Goal: Transaction & Acquisition: Purchase product/service

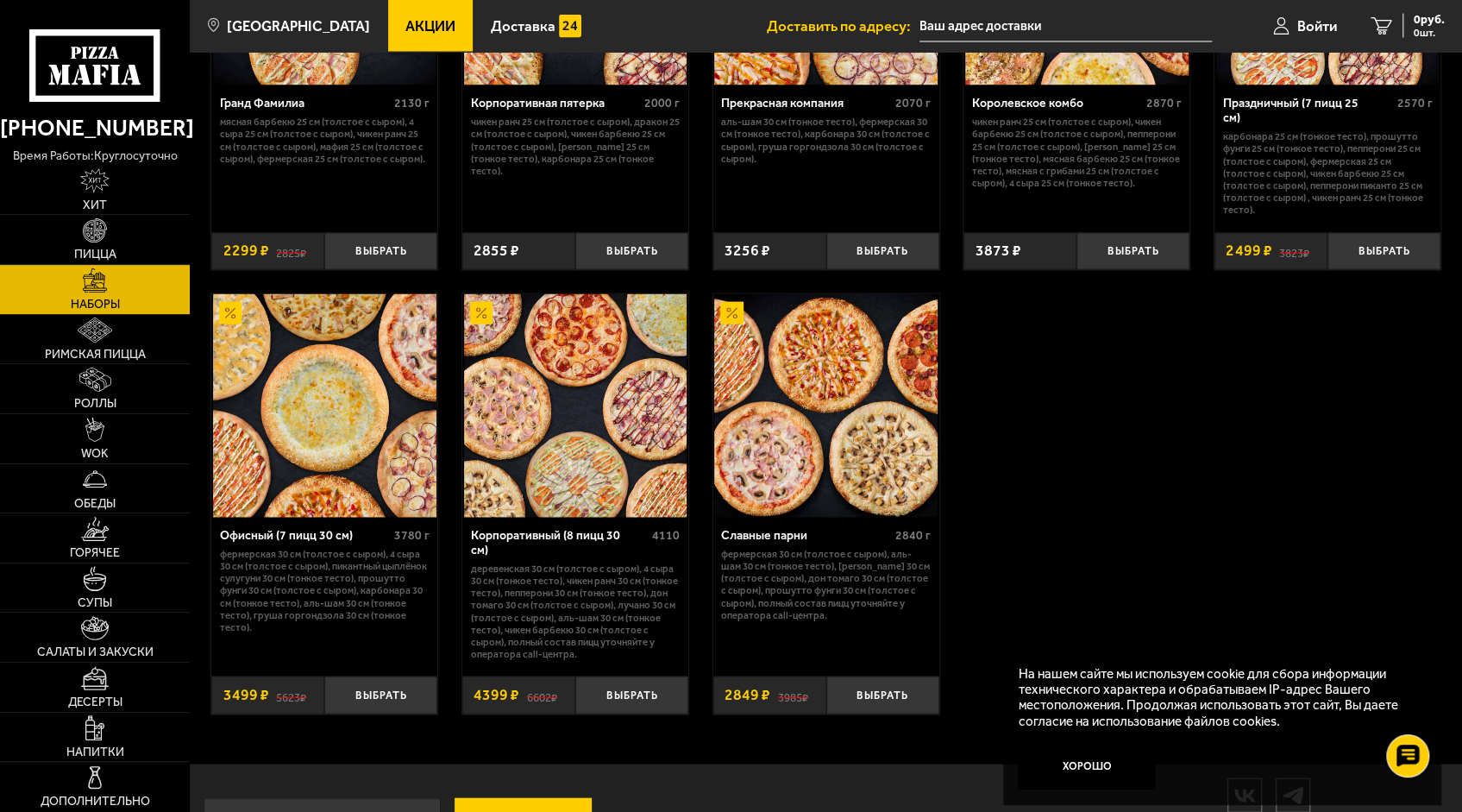
scroll to position [2242, 0]
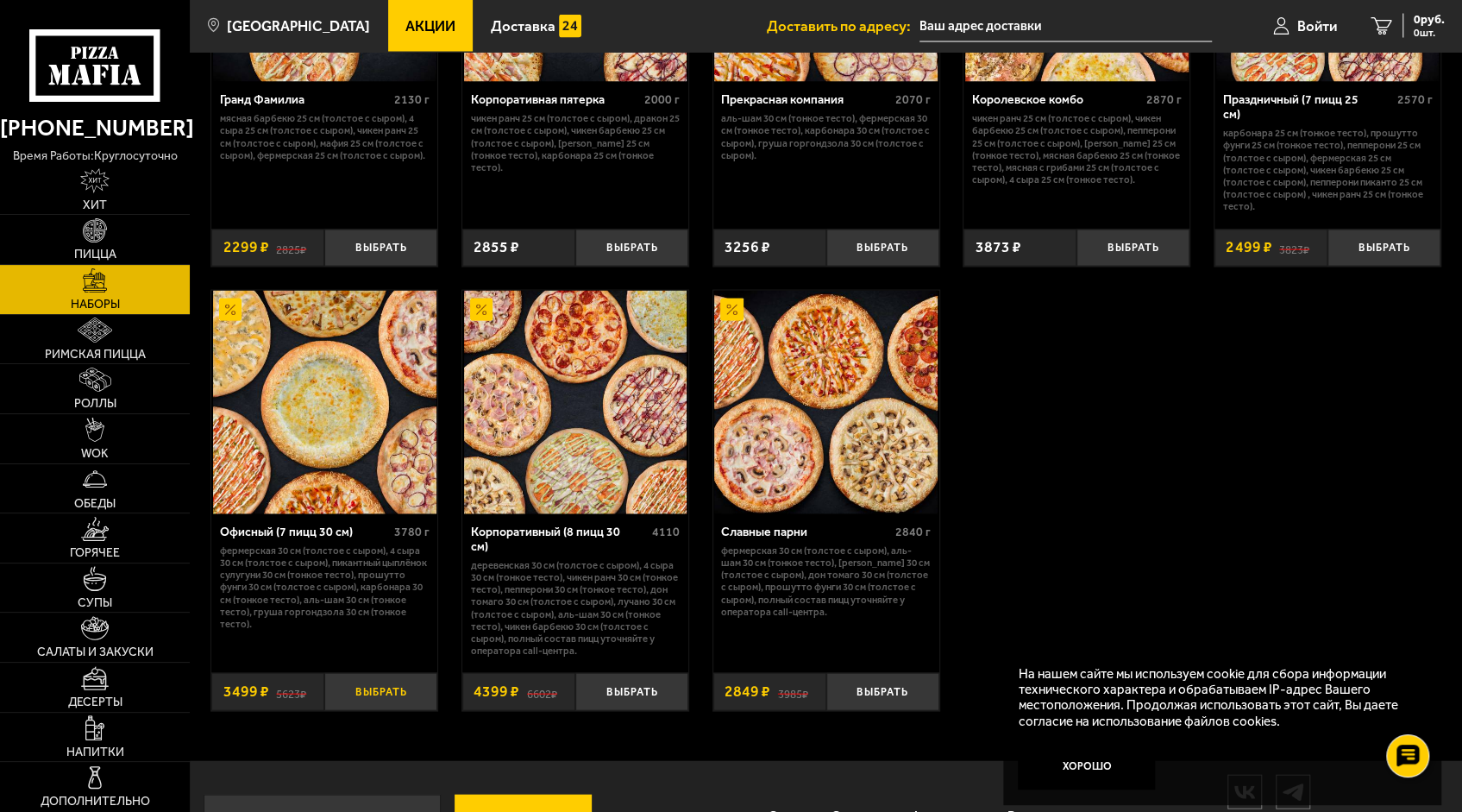
click at [402, 673] on button "Выбрать" at bounding box center [380, 692] width 113 height 37
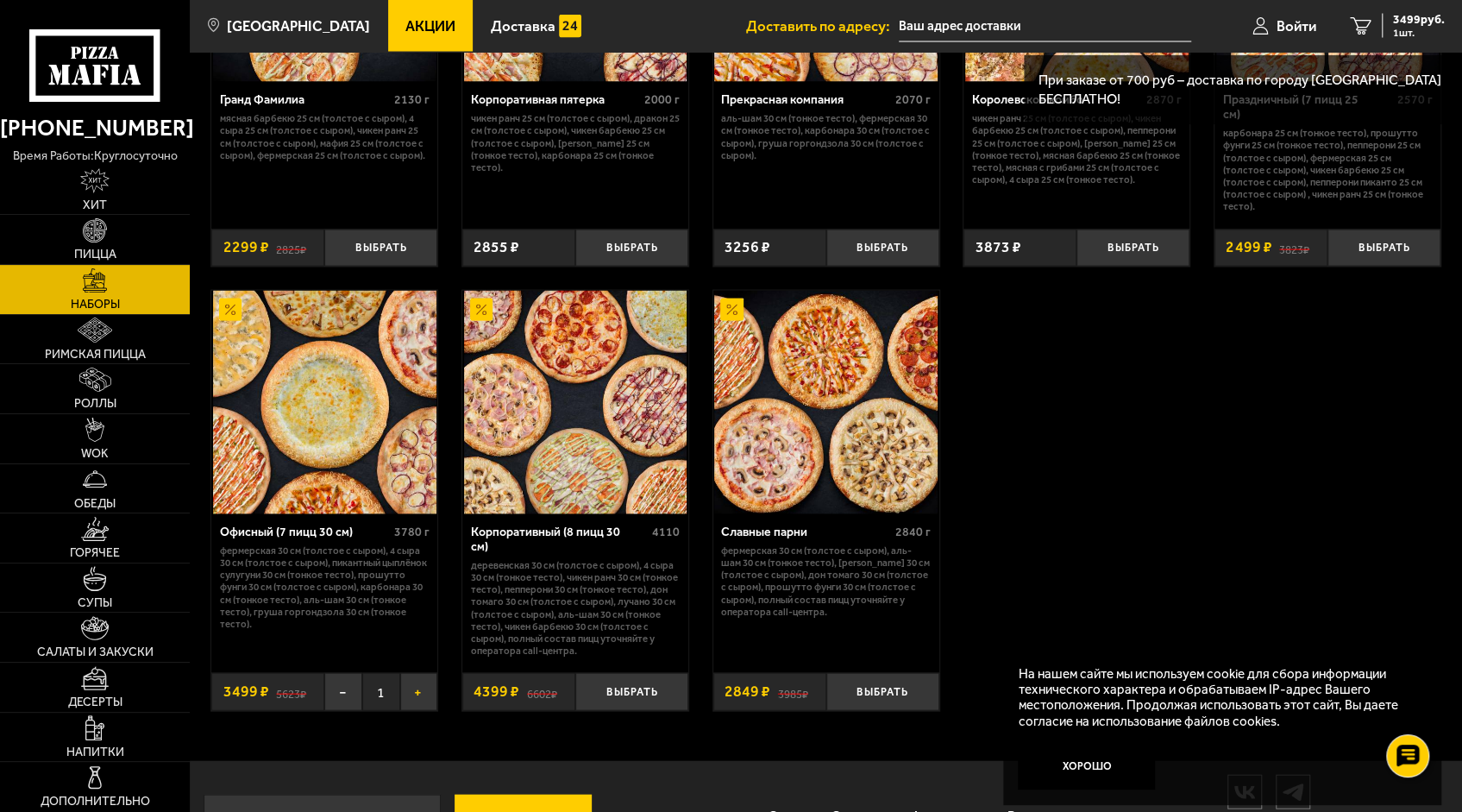
drag, startPoint x: 412, startPoint y: 669, endPoint x: 408, endPoint y: 684, distance: 15.5
click at [413, 673] on button "+" at bounding box center [419, 692] width 38 height 37
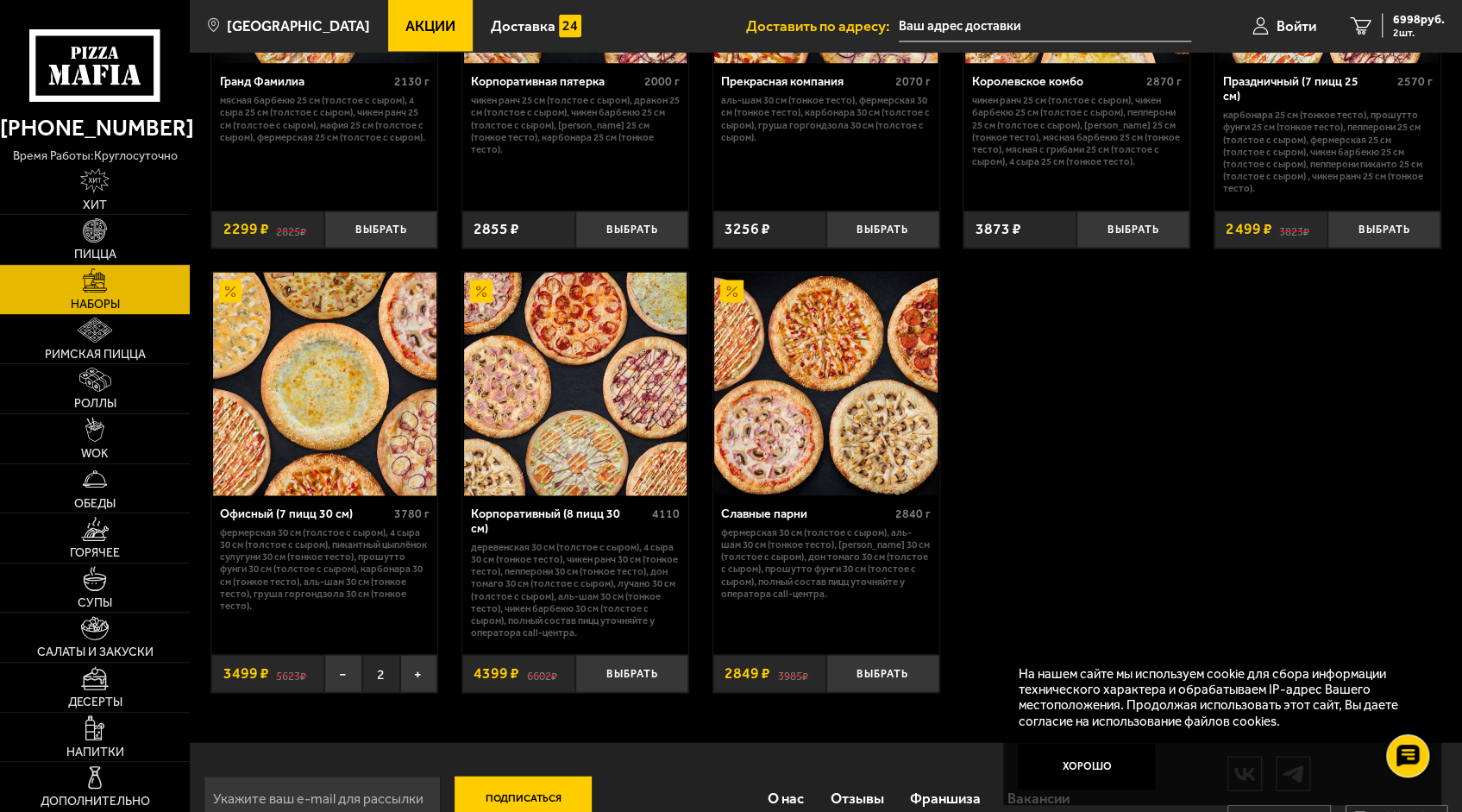
scroll to position [2279, 0]
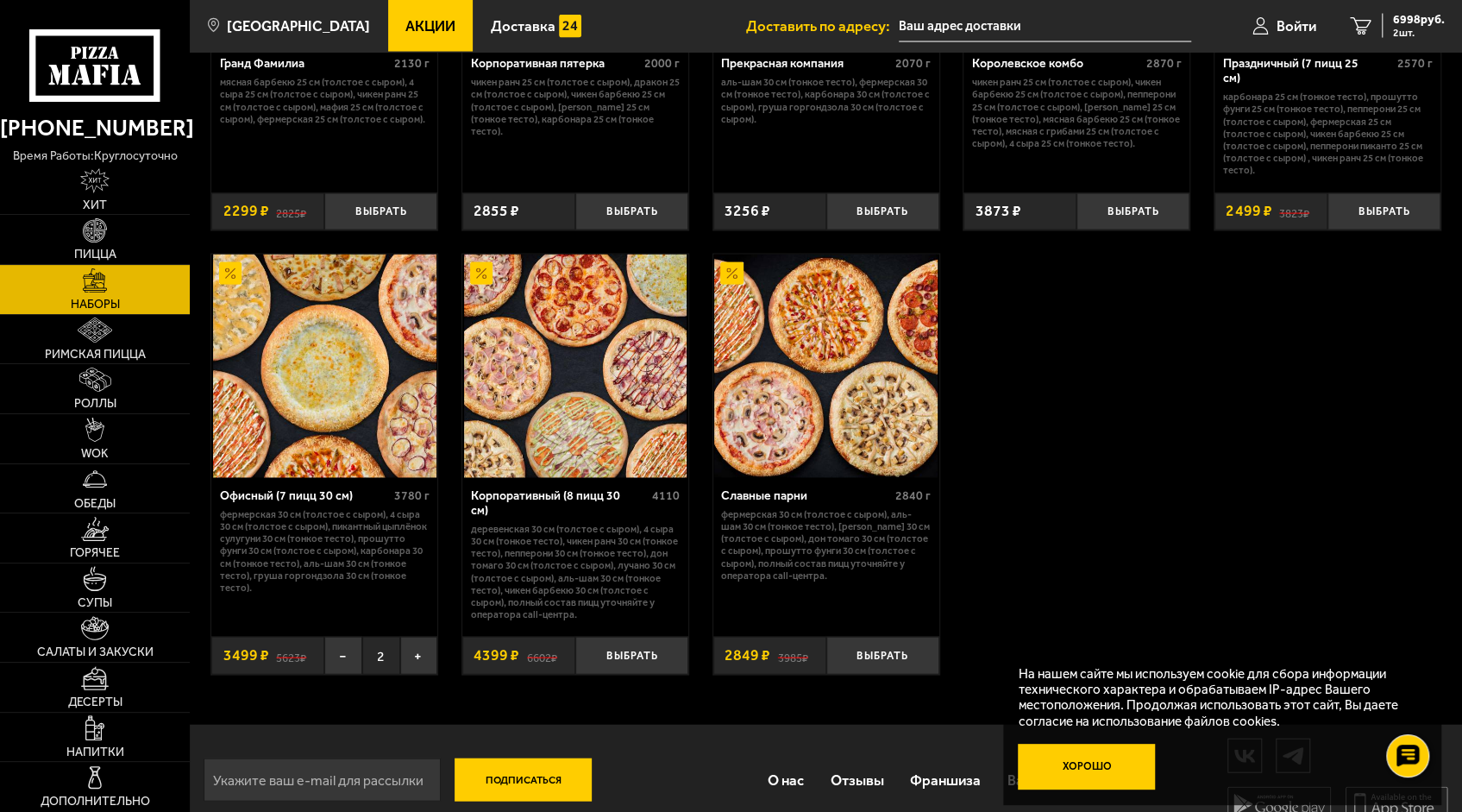
click at [1073, 773] on button "Хорошо" at bounding box center [1087, 766] width 137 height 46
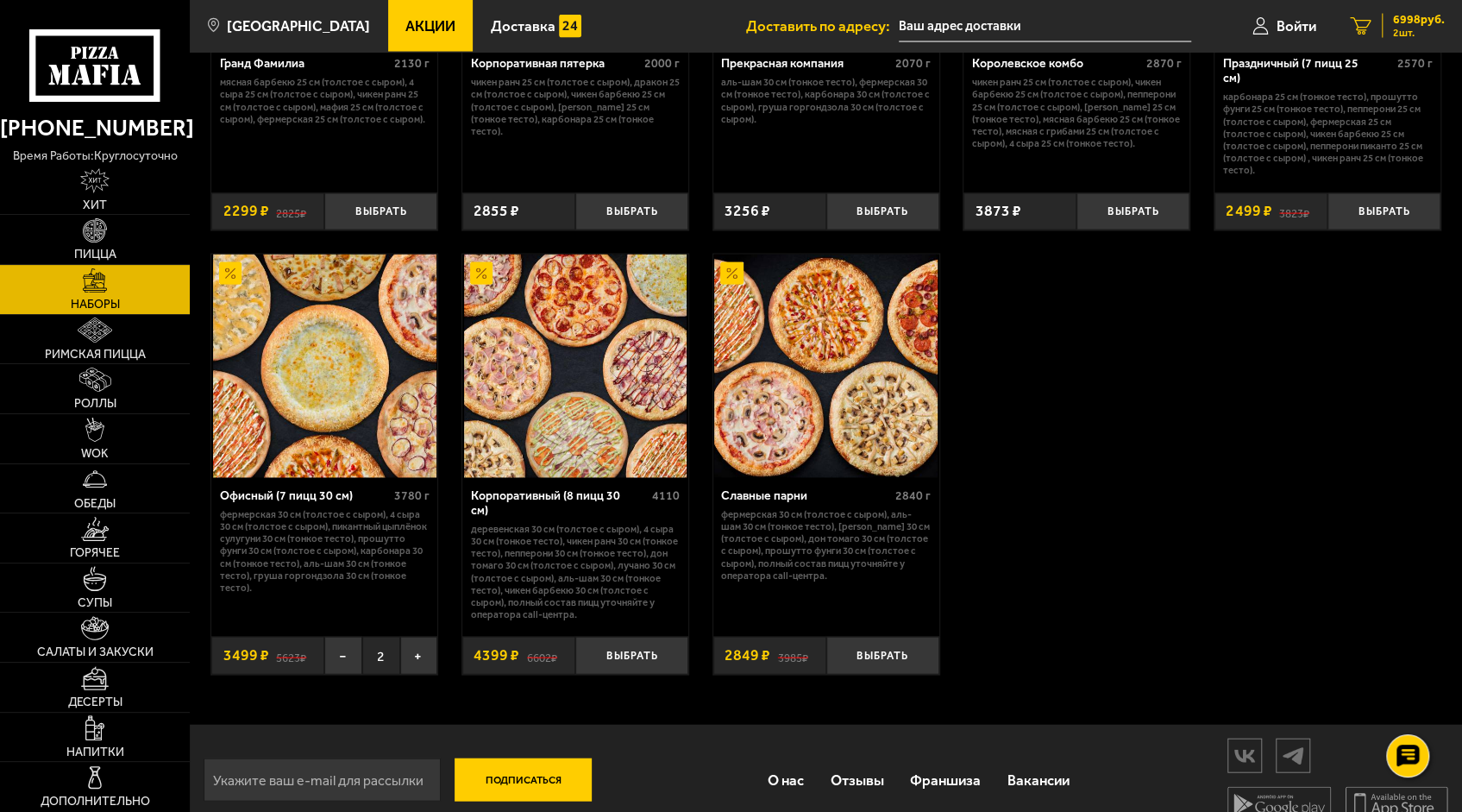
click at [1360, 29] on icon "2" at bounding box center [1361, 25] width 21 height 17
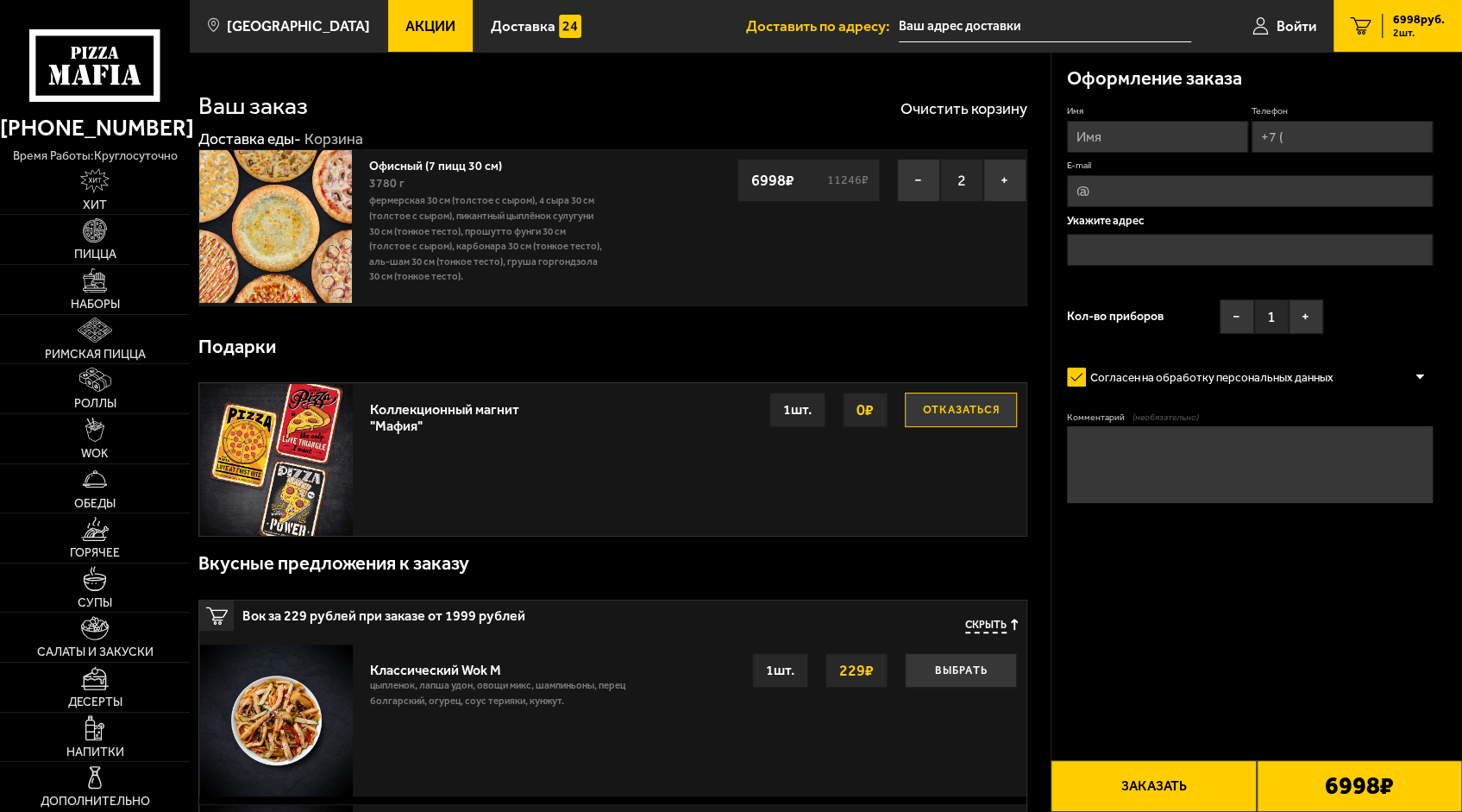
click at [1104, 142] on input "Имя" at bounding box center [1158, 137] width 181 height 32
type input "[PERSON_NAME]"
type input "[PHONE_NUMBER]"
click at [1125, 194] on input "E-mail" at bounding box center [1250, 191] width 366 height 32
type input "[EMAIL_ADDRESS][DOMAIN_NAME]"
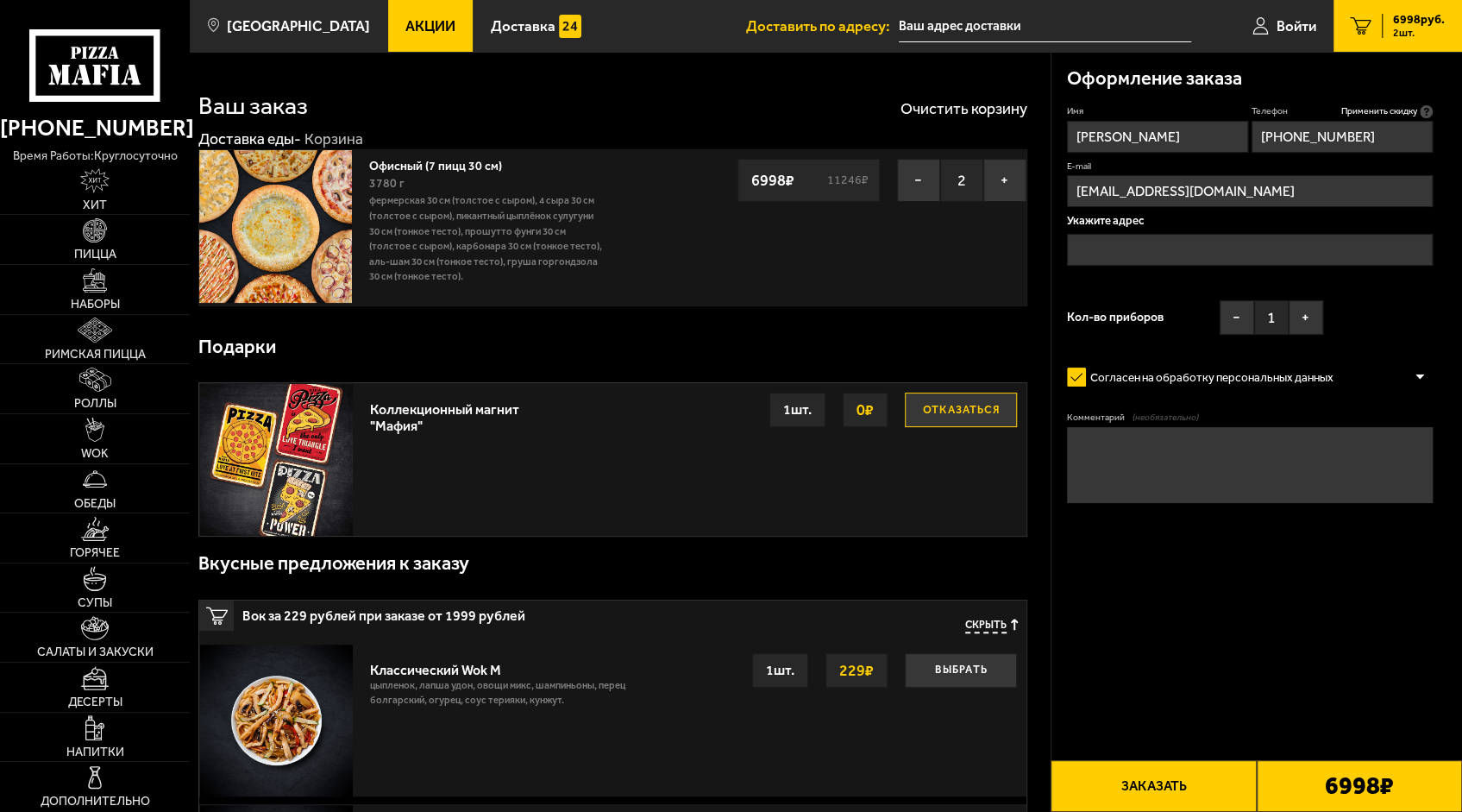
click at [1163, 238] on input "text" at bounding box center [1250, 250] width 366 height 32
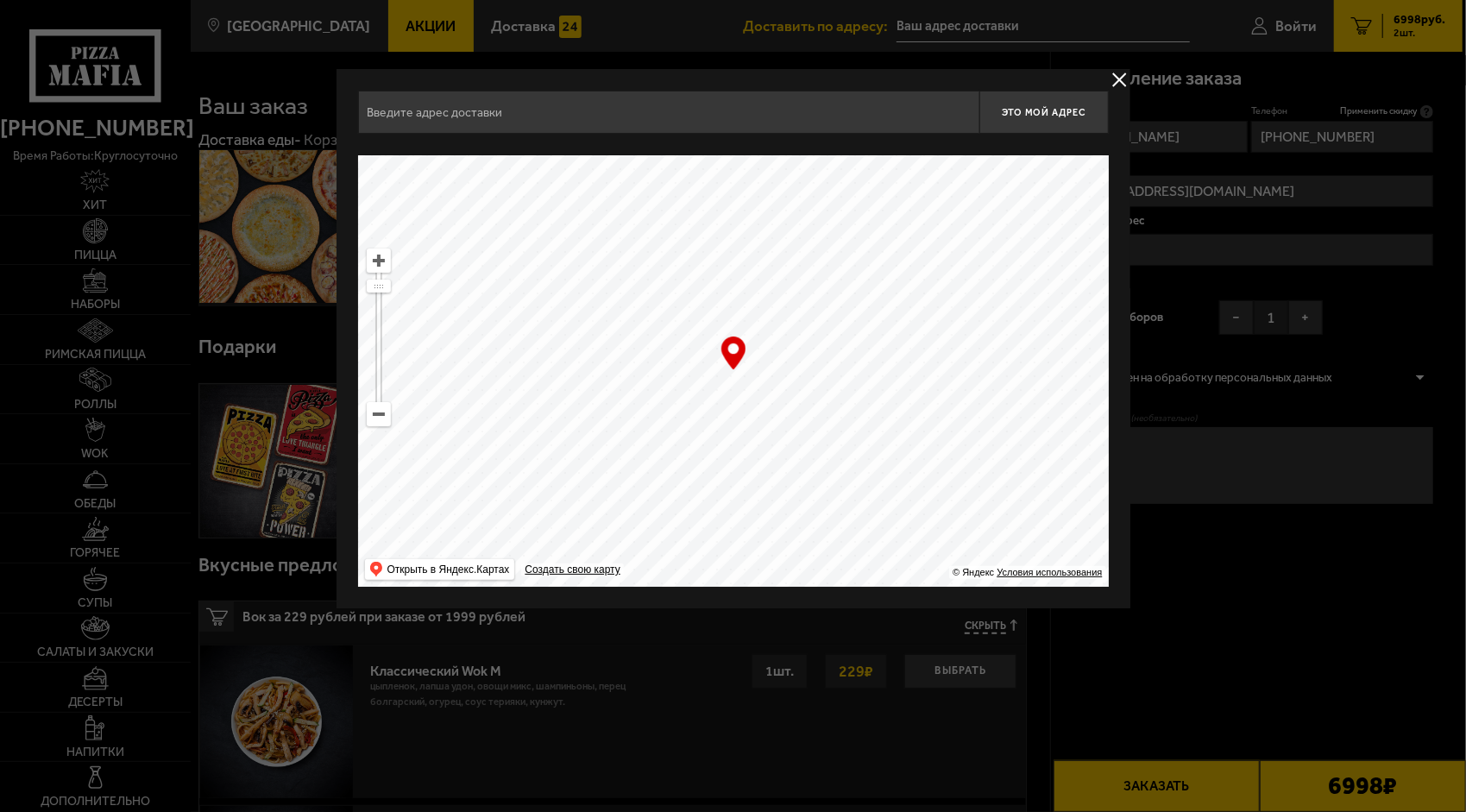
click at [597, 112] on input "text" at bounding box center [669, 112] width 621 height 43
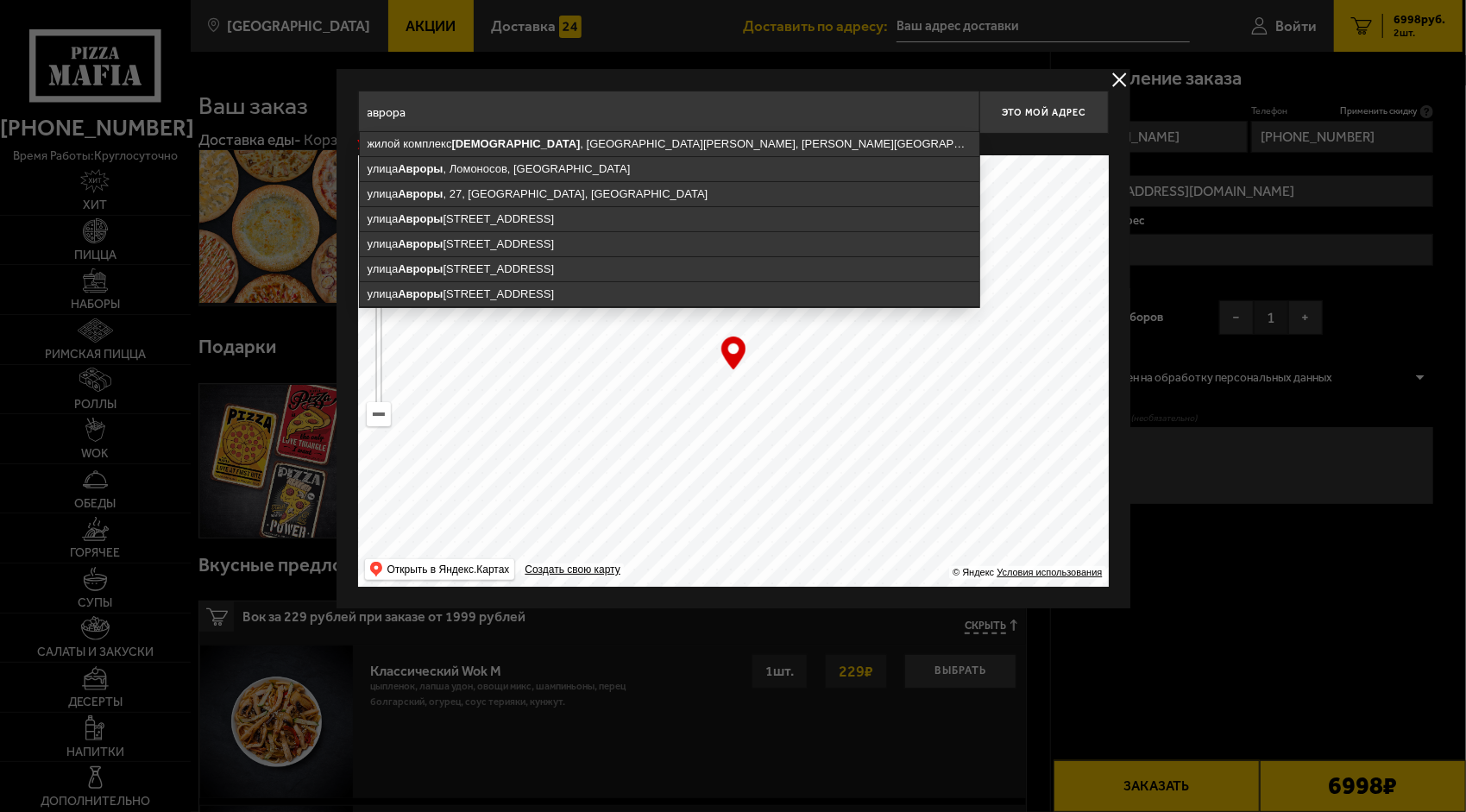
drag, startPoint x: 415, startPoint y: 111, endPoint x: 270, endPoint y: 87, distance: 147.0
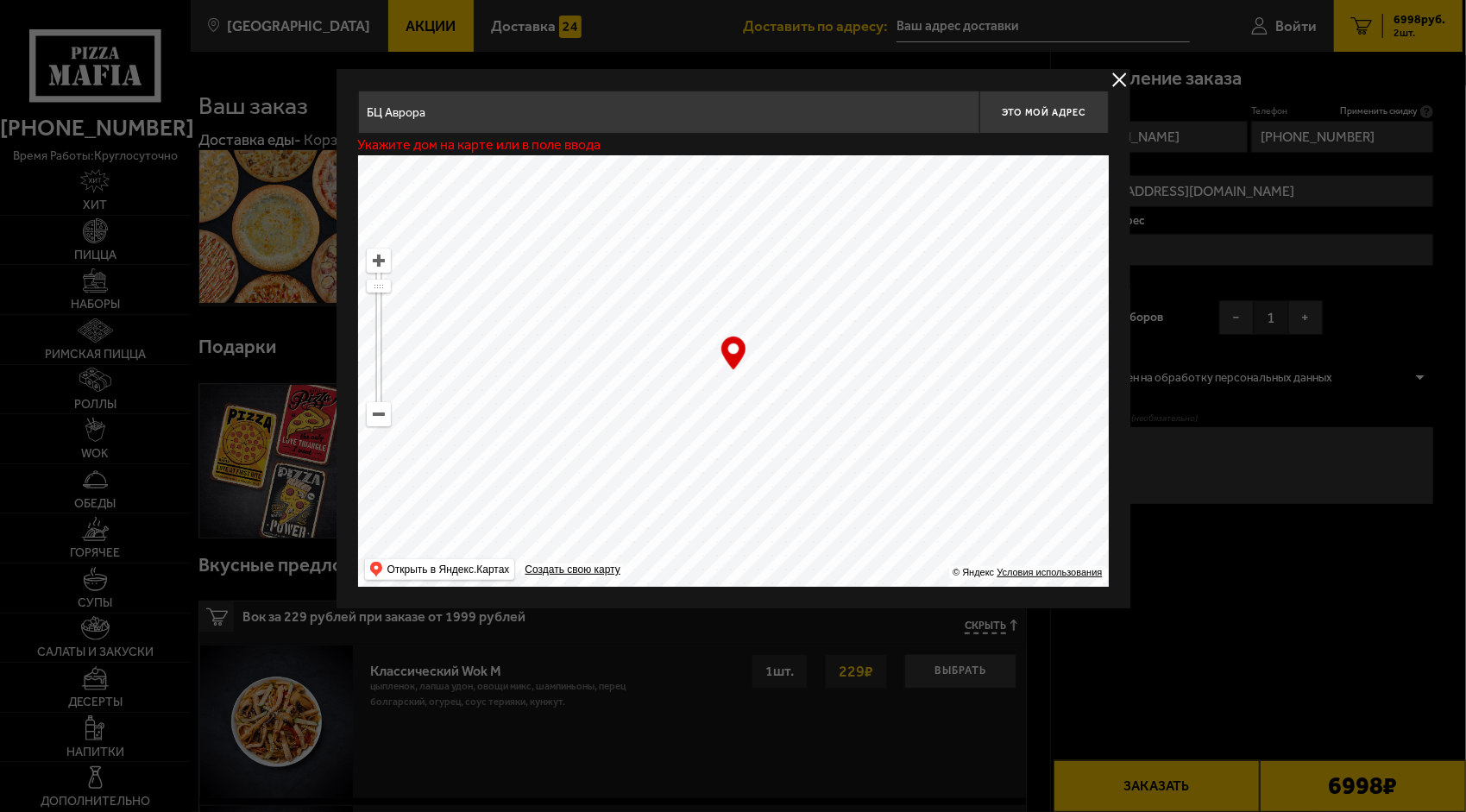
drag, startPoint x: 436, startPoint y: 110, endPoint x: 325, endPoint y: 112, distance: 111.0
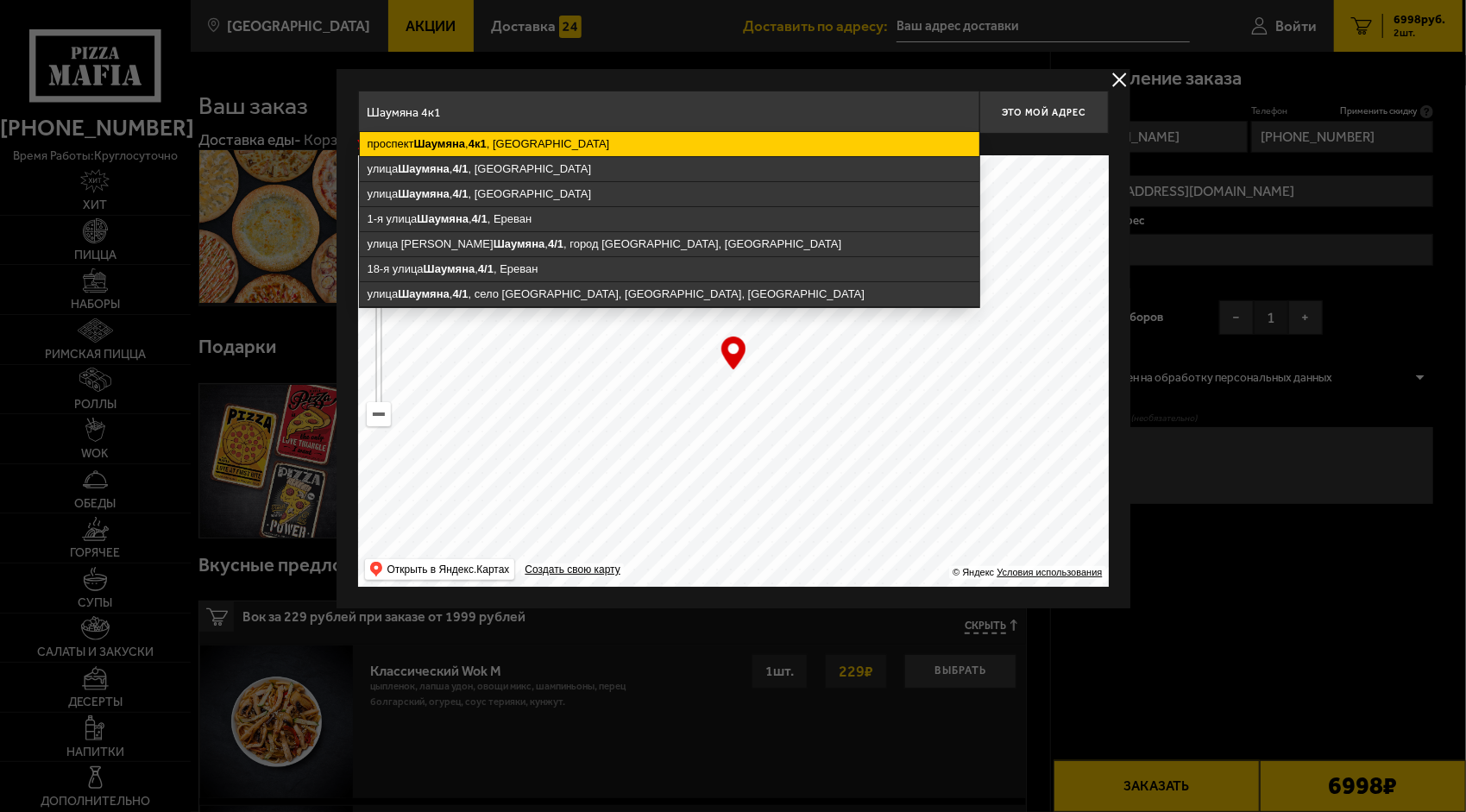
click at [566, 140] on ymaps "[STREET_ADDRESS]" at bounding box center [670, 144] width 620 height 24
type input "[STREET_ADDRESS]"
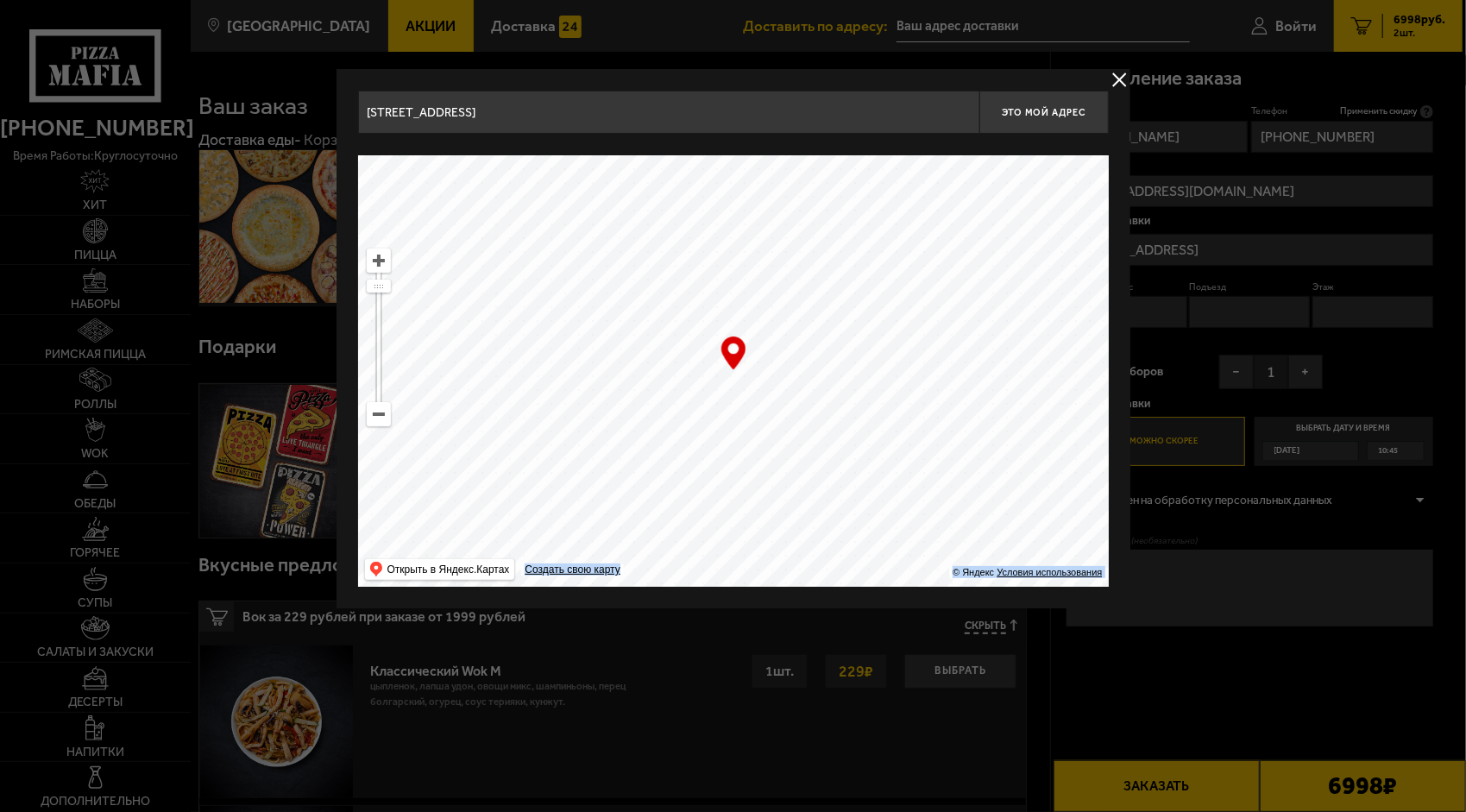
drag, startPoint x: 737, startPoint y: 355, endPoint x: 737, endPoint y: 374, distance: 19.0
click at [737, 374] on div "… © Яндекс Условия использования Открыть в Яндекс.Картах Создать свою карту" at bounding box center [733, 370] width 751 height 431
drag, startPoint x: 737, startPoint y: 374, endPoint x: 712, endPoint y: 352, distance: 33.3
click at [712, 352] on ymaps at bounding box center [733, 370] width 751 height 431
click at [1036, 109] on span "Это мой адрес" at bounding box center [1043, 112] width 83 height 12
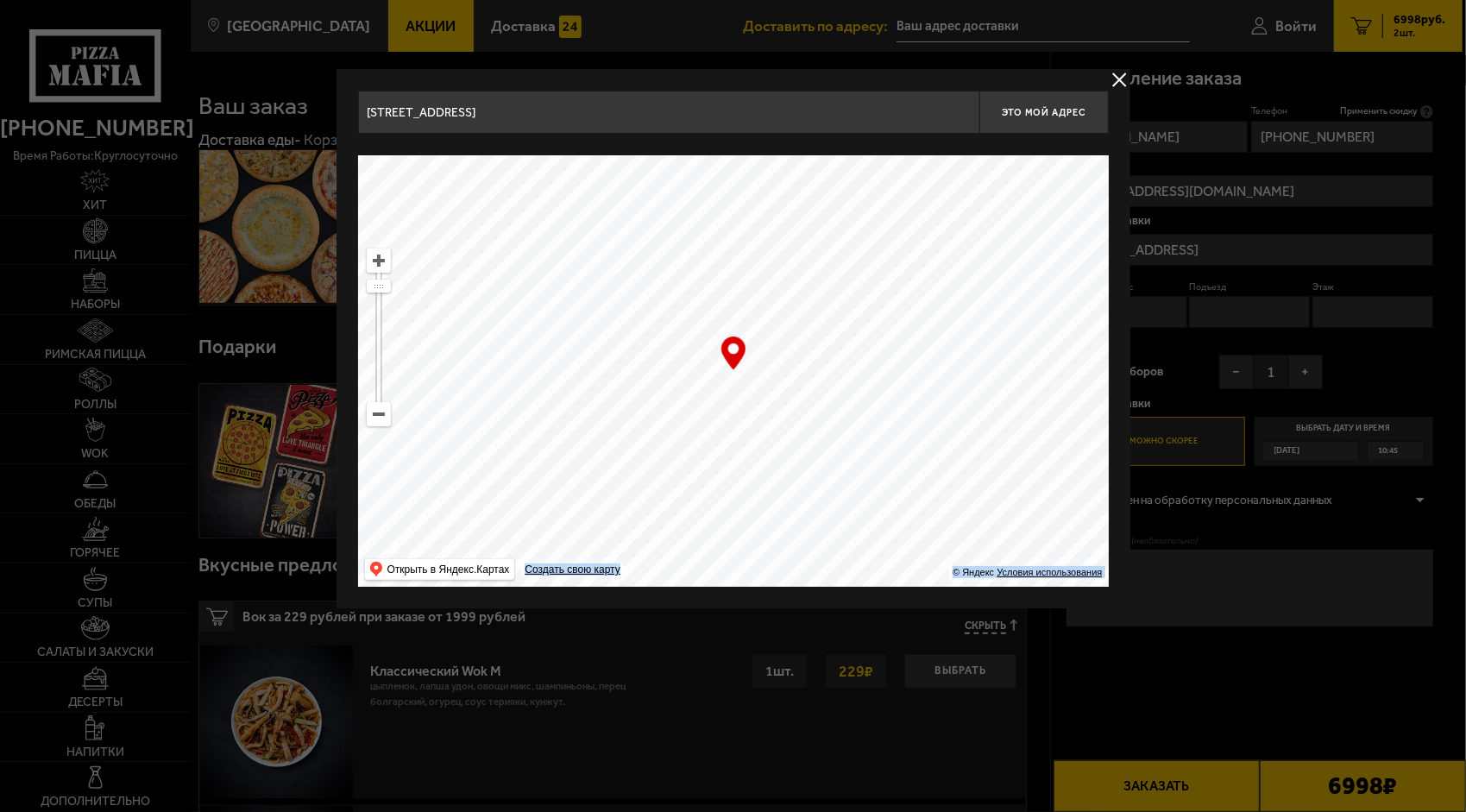
type input "[STREET_ADDRESS]"
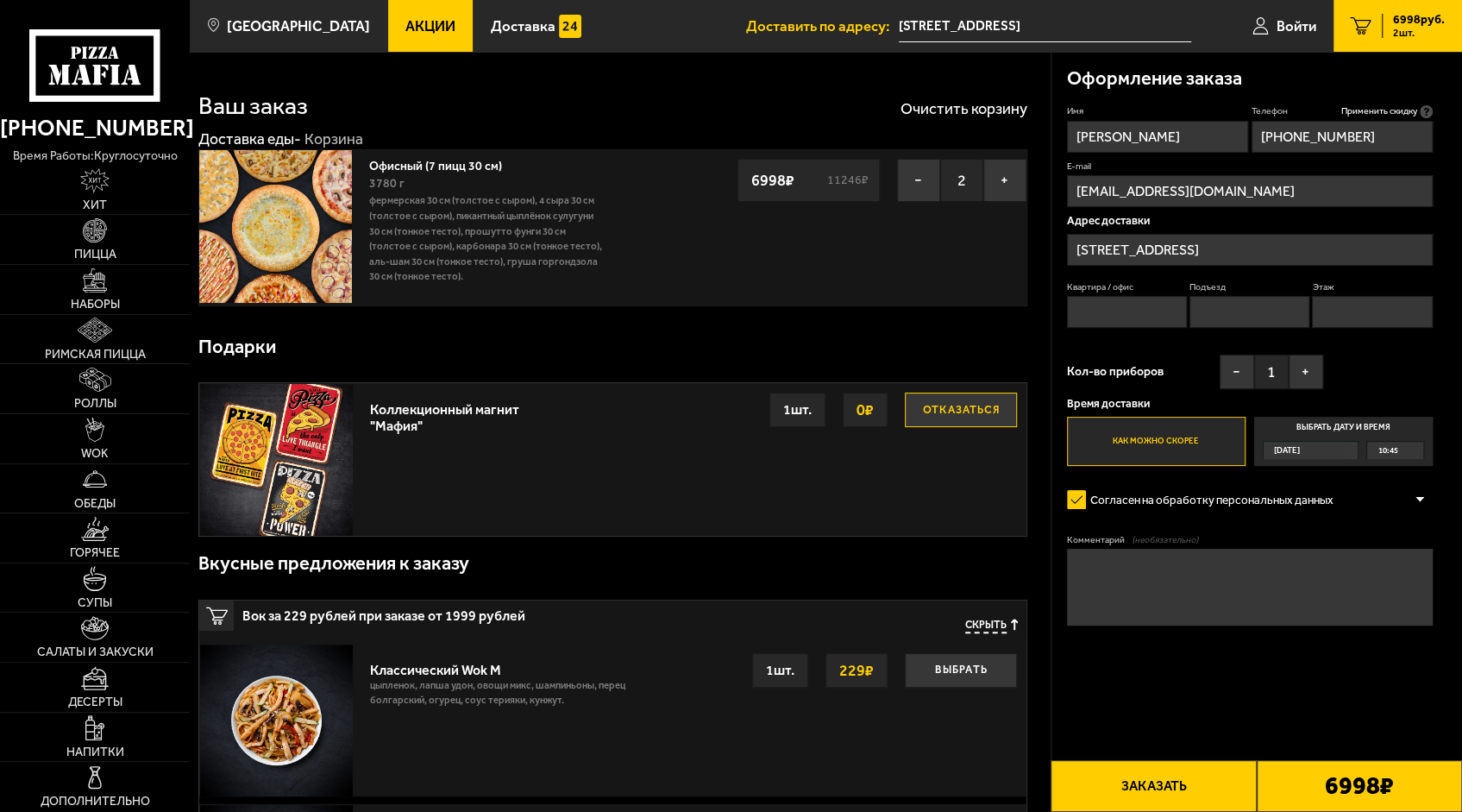
click at [1128, 302] on input "Квартира / офис" at bounding box center [1127, 312] width 120 height 32
type input "1"
click at [1230, 314] on input "Подъезд" at bounding box center [1250, 312] width 120 height 32
type input "1"
click at [1349, 311] on input "Этаж" at bounding box center [1372, 312] width 120 height 32
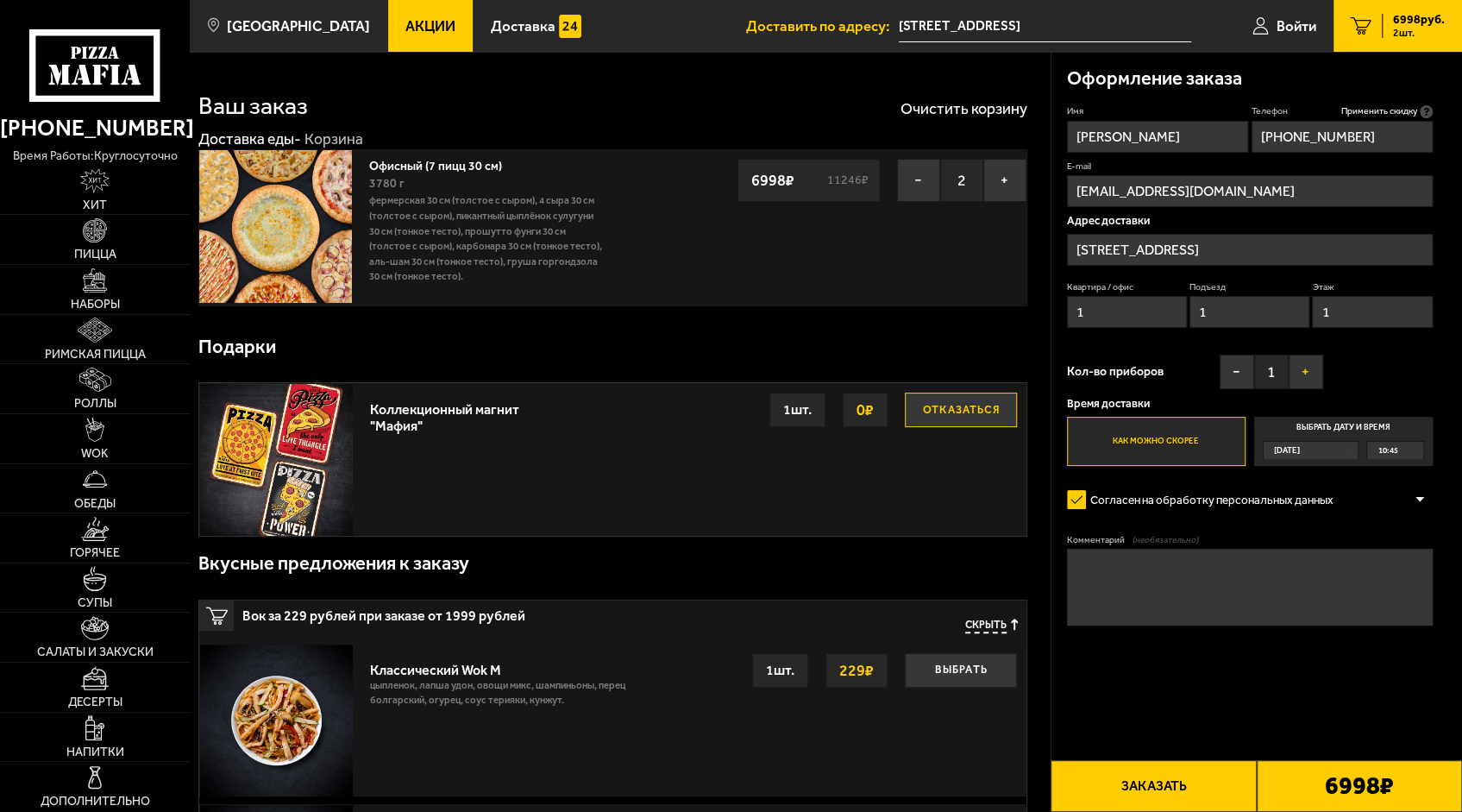
type input "1"
click at [1309, 367] on button "+" at bounding box center [1306, 371] width 35 height 35
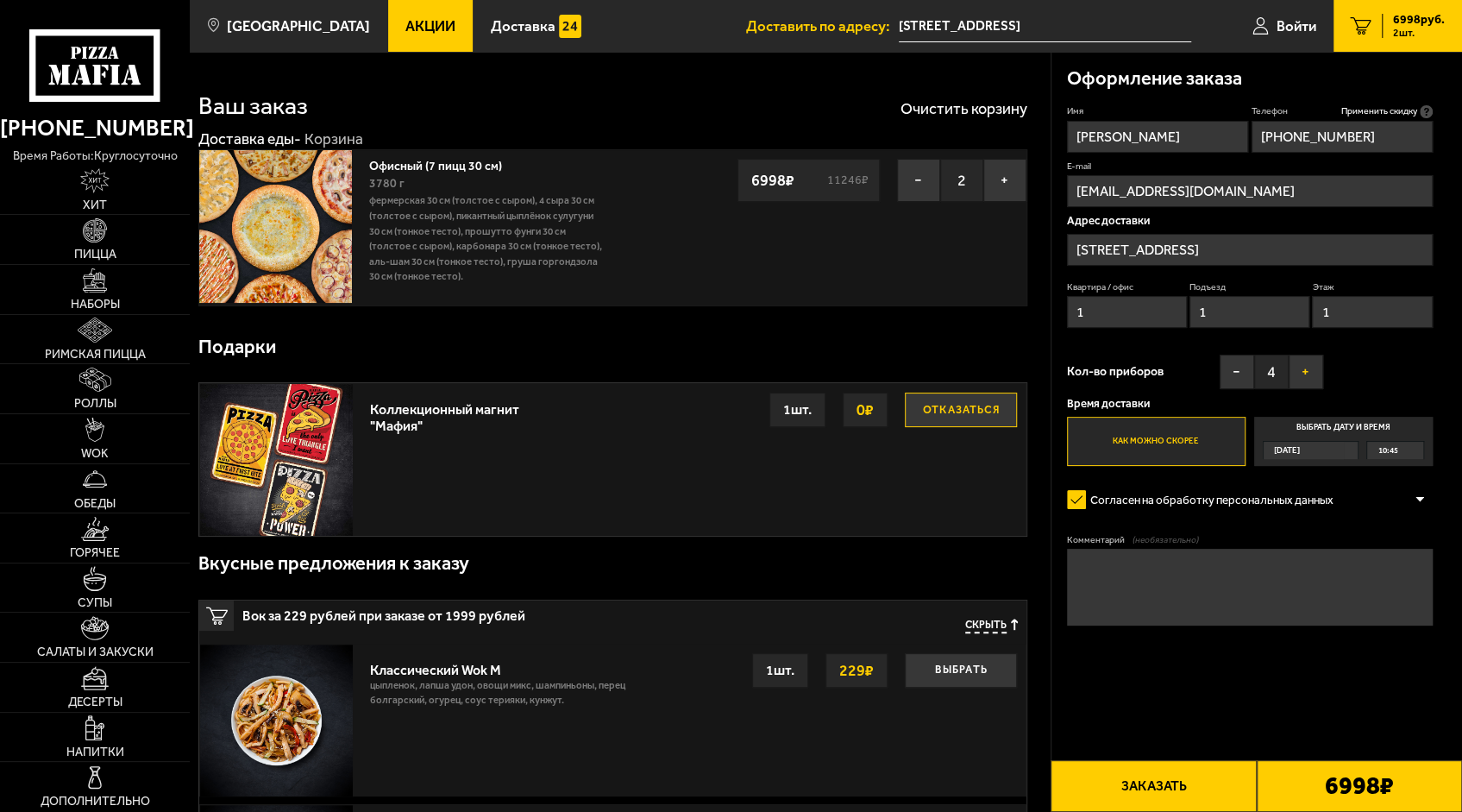
click at [1309, 367] on button "+" at bounding box center [1306, 371] width 35 height 35
click at [1301, 366] on button "+" at bounding box center [1306, 371] width 35 height 35
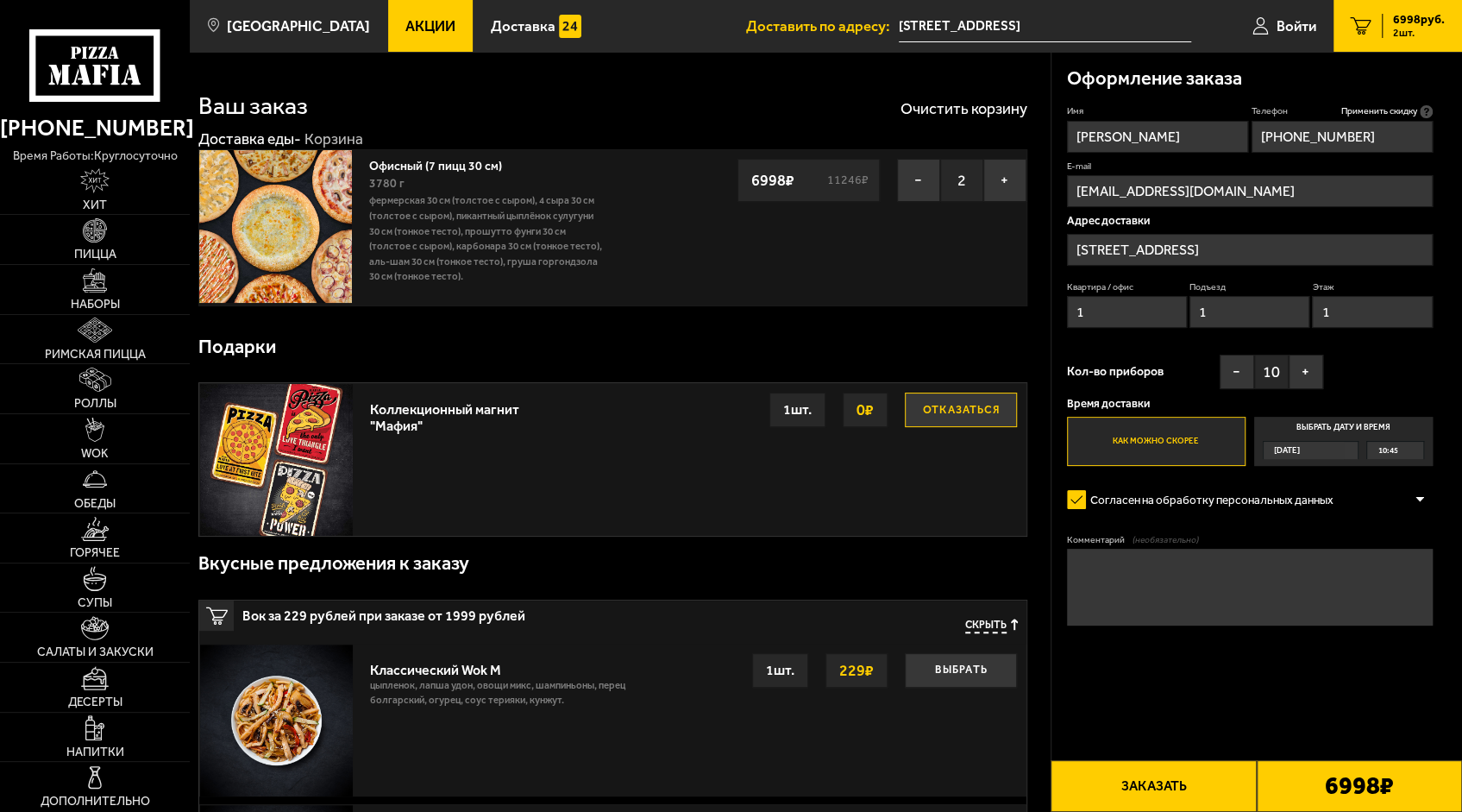
click at [1298, 450] on span "[DATE]" at bounding box center [1287, 450] width 26 height 17
click at [0, 0] on input "Выбрать дату и время [DATE] 10:45" at bounding box center [0, 0] width 0 height 0
click at [1344, 429] on label "Выбрать дату и время [DATE] 10:45" at bounding box center [1343, 441] width 179 height 49
click at [1344, 450] on div "[DATE]" at bounding box center [1304, 450] width 80 height 17
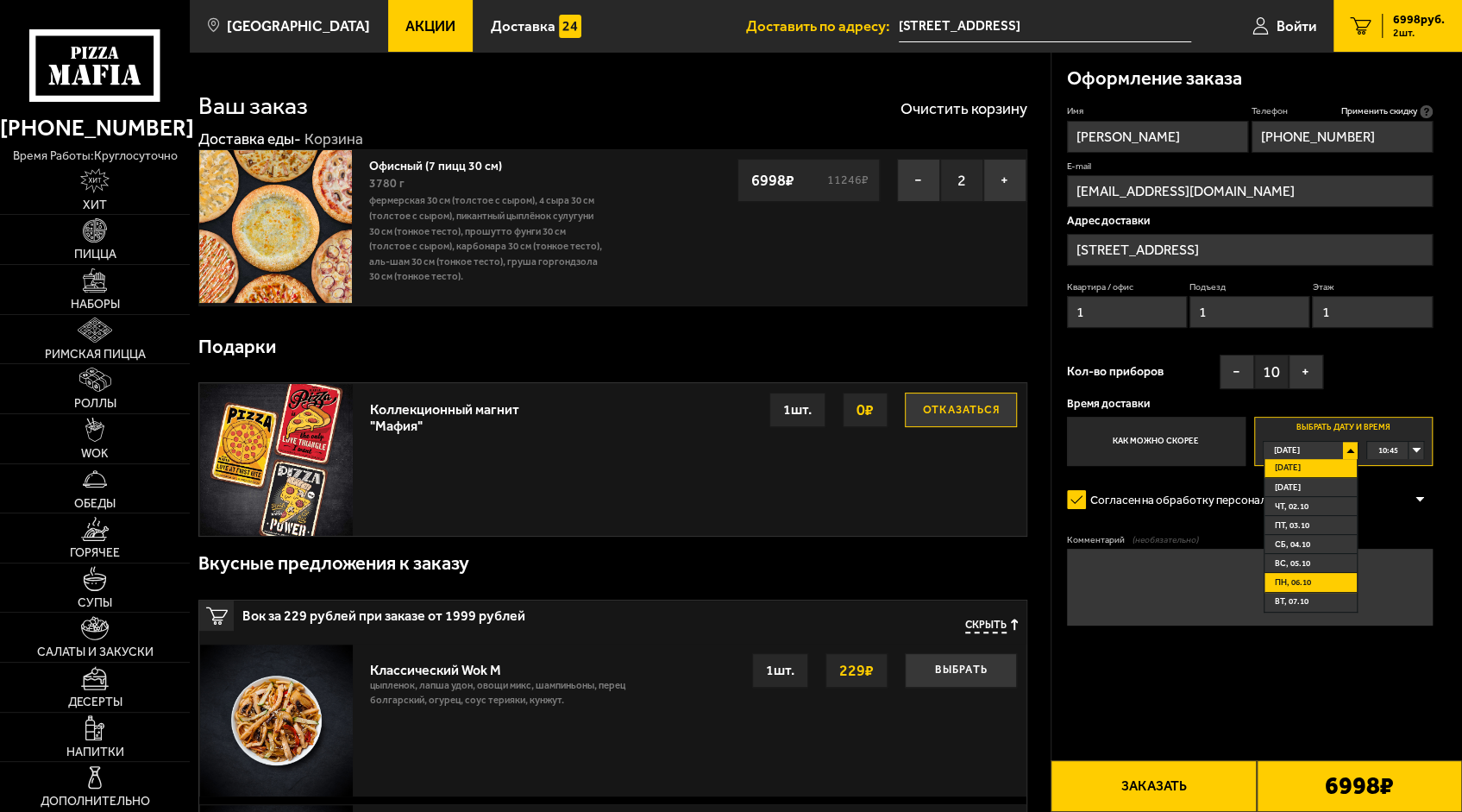
click at [1325, 578] on li "пн, 06.10" at bounding box center [1310, 582] width 92 height 19
click at [1392, 445] on span "00:00" at bounding box center [1388, 450] width 20 height 17
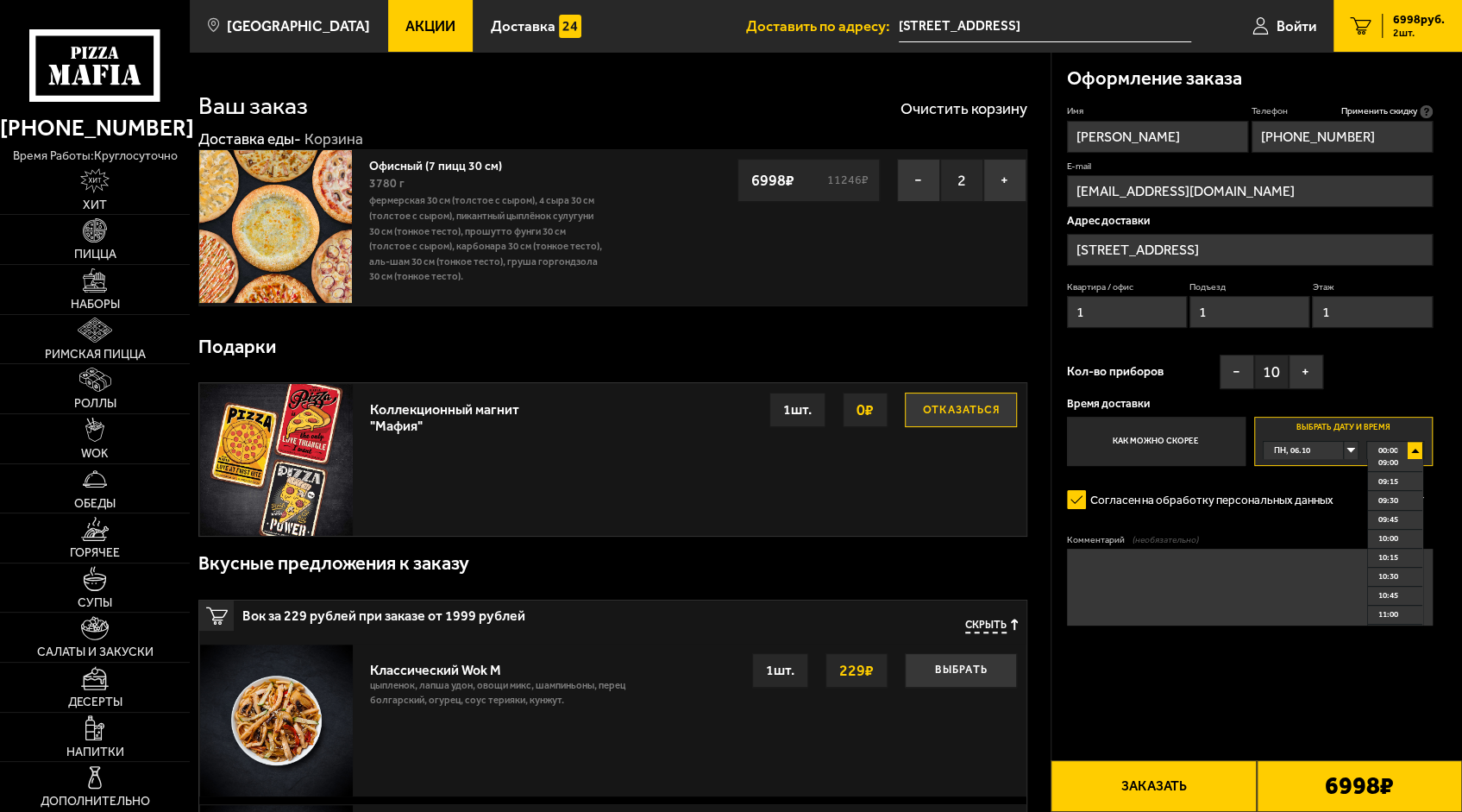
scroll to position [690, 0]
click at [1394, 507] on span "09:30" at bounding box center [1389, 501] width 20 height 17
click at [1296, 580] on textarea "Комментарий (необязательно)" at bounding box center [1250, 586] width 366 height 76
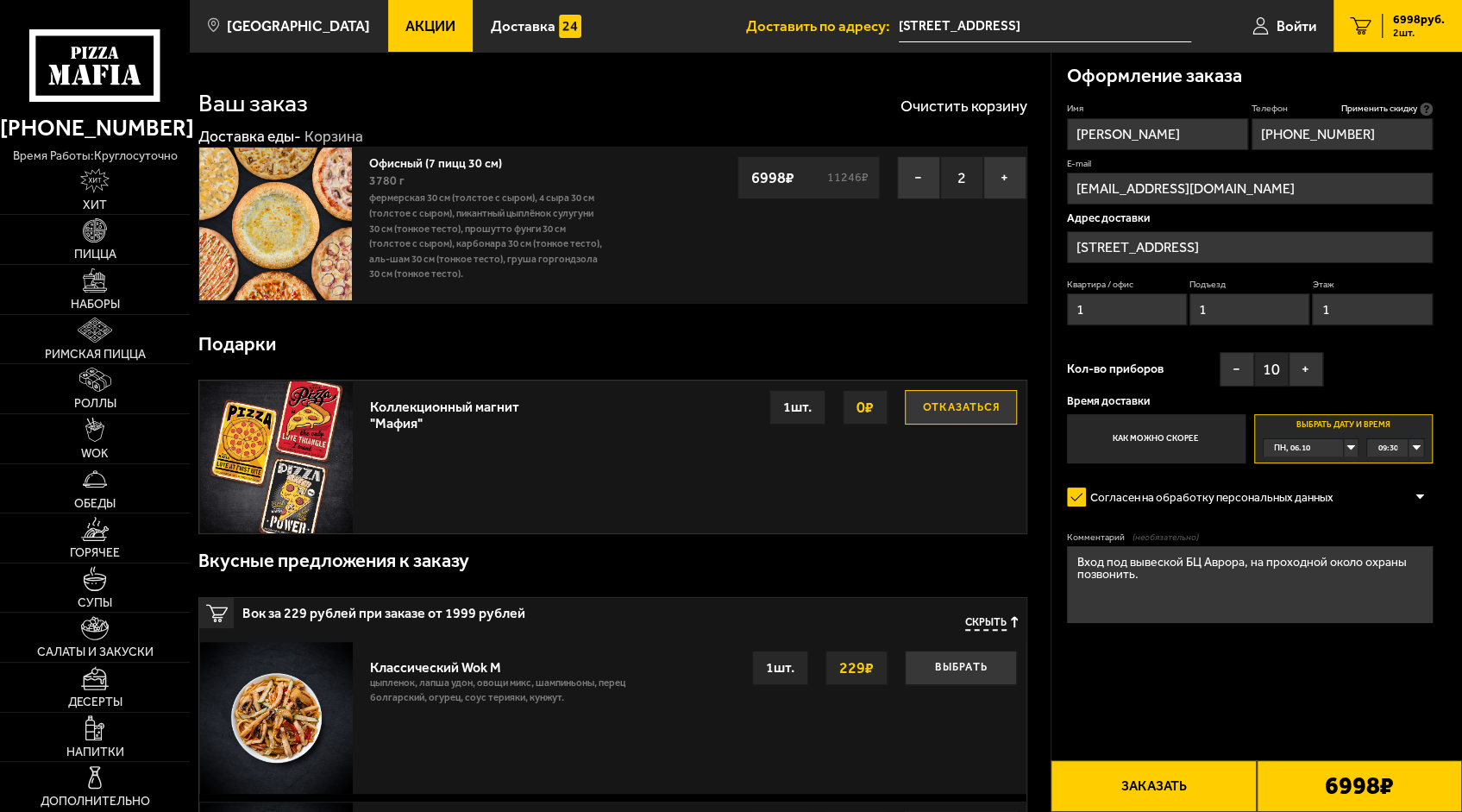
scroll to position [0, 0]
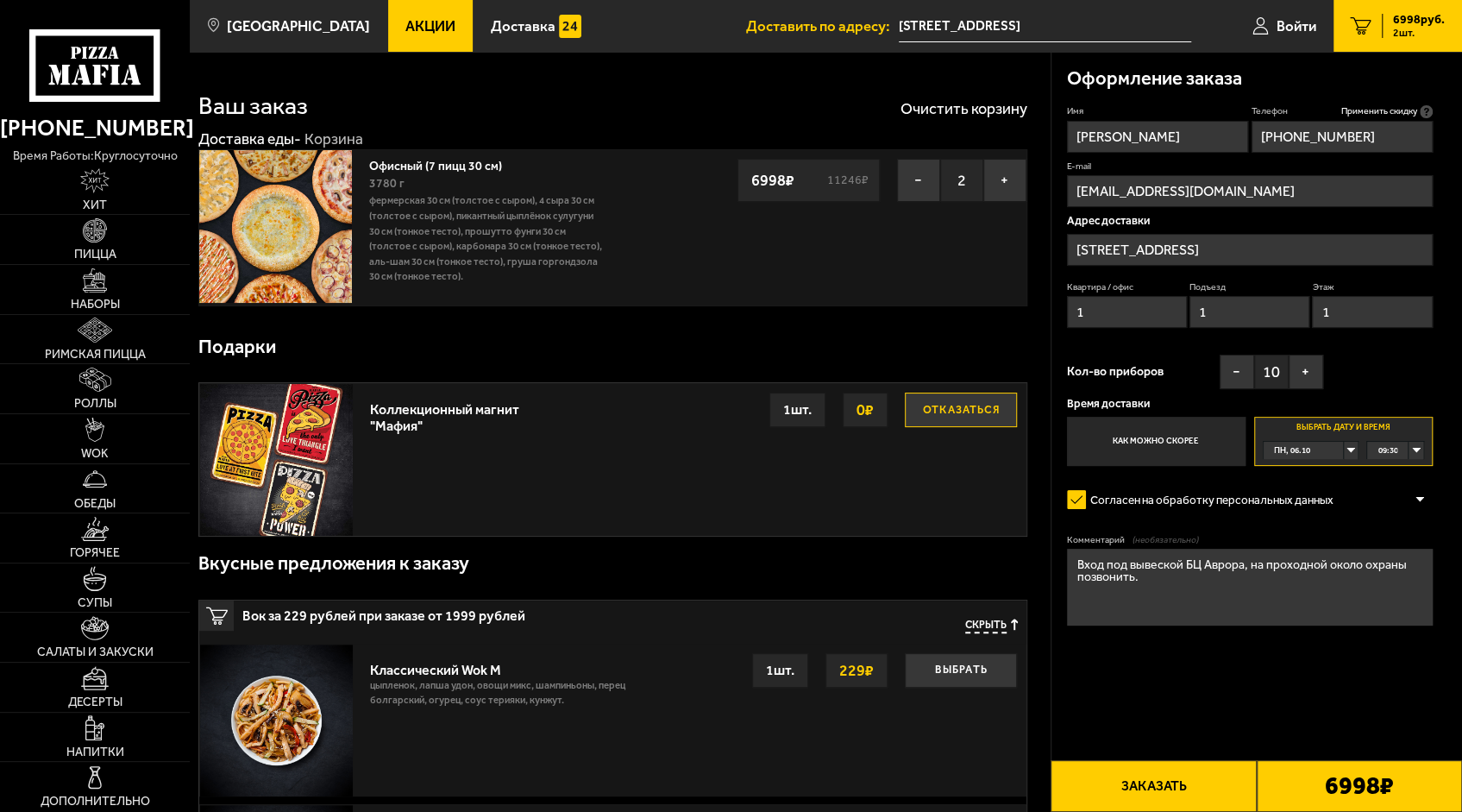
type textarea "Вход под вывеской БЦ Аврора, на проходной около охраны позвонить."
click at [1099, 668] on form "Имя [PERSON_NAME] Телефон Применить скидку Вы будете зарегистрированы автоматич…" at bounding box center [1250, 410] width 366 height 609
click at [1137, 784] on button "Заказать" at bounding box center [1153, 786] width 205 height 52
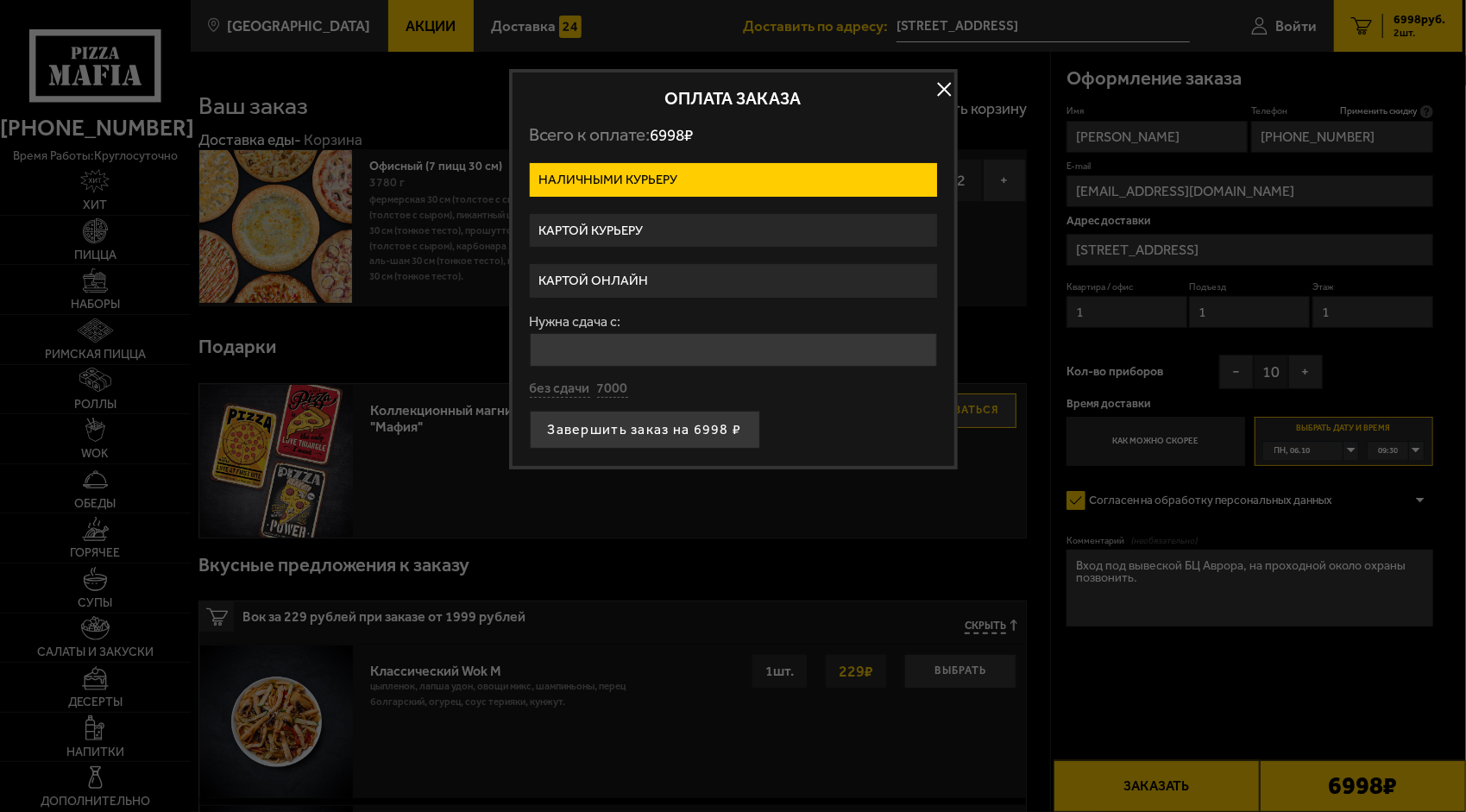
click at [640, 223] on label "Картой курьеру" at bounding box center [733, 231] width 407 height 34
click at [0, 0] on input "Картой курьеру" at bounding box center [0, 0] width 0 height 0
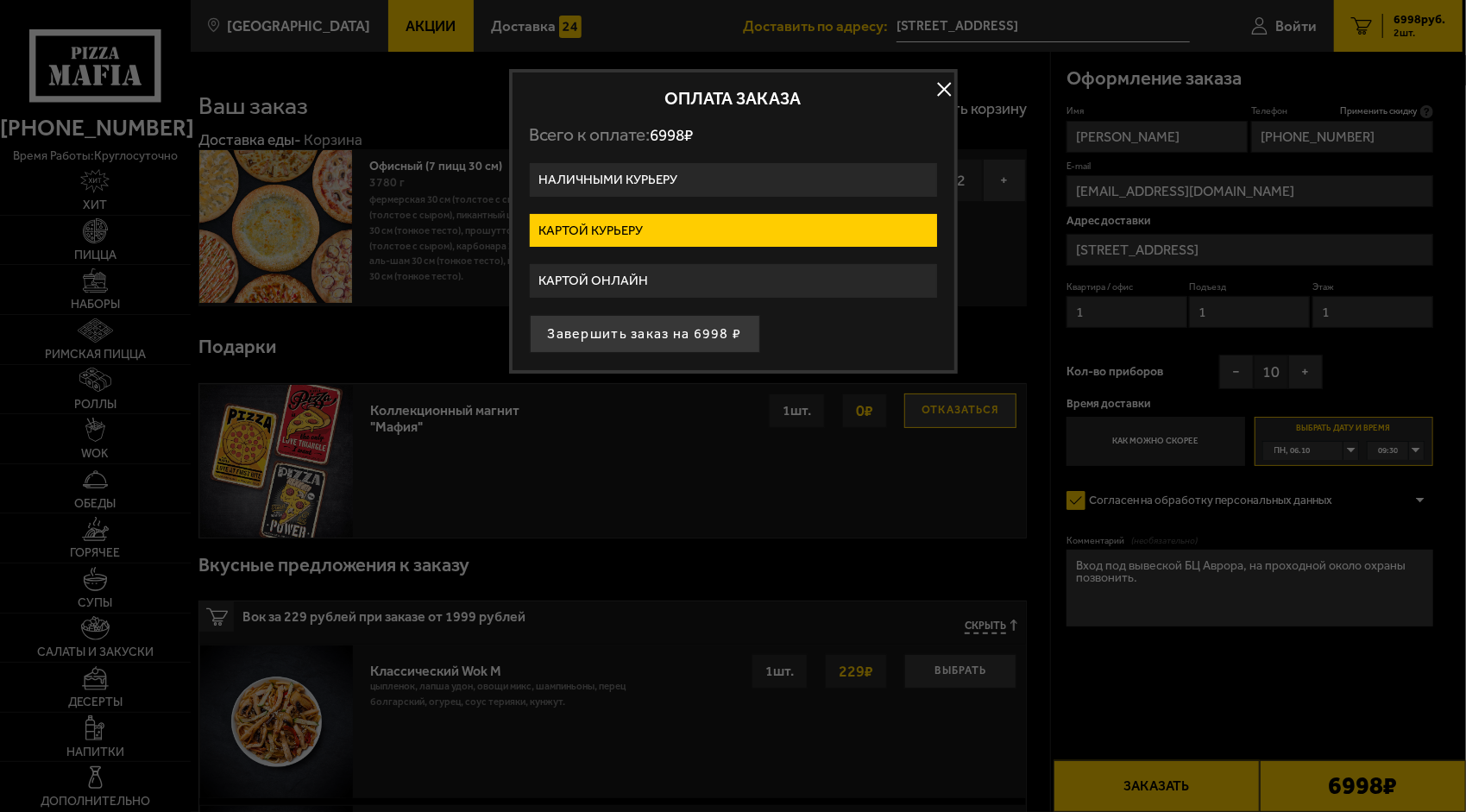
click at [630, 271] on label "Картой онлайн" at bounding box center [733, 281] width 407 height 34
click at [0, 0] on input "Картой онлайн" at bounding box center [0, 0] width 0 height 0
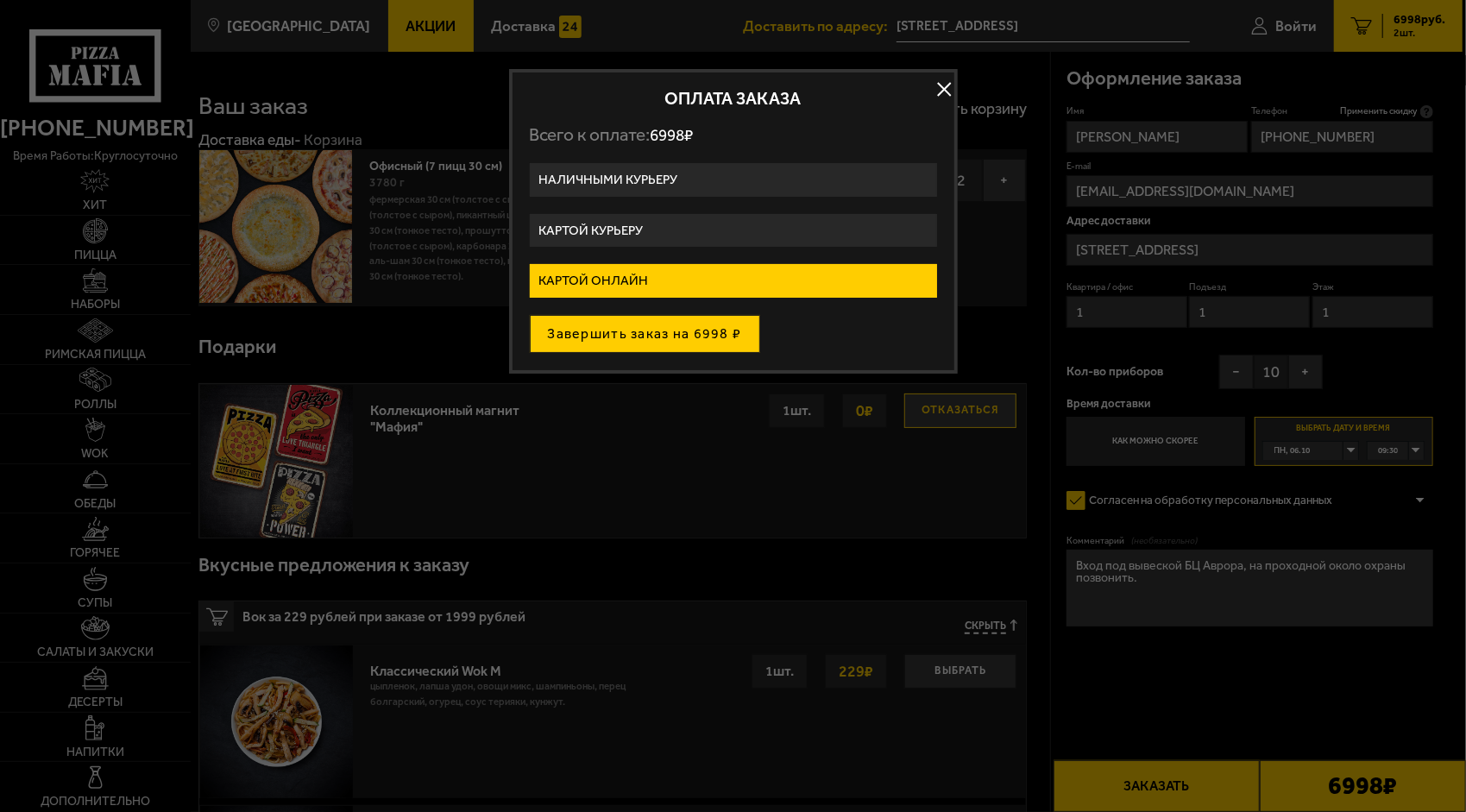
click at [729, 329] on button "Завершить заказ на 6998 ₽" at bounding box center [645, 334] width 230 height 38
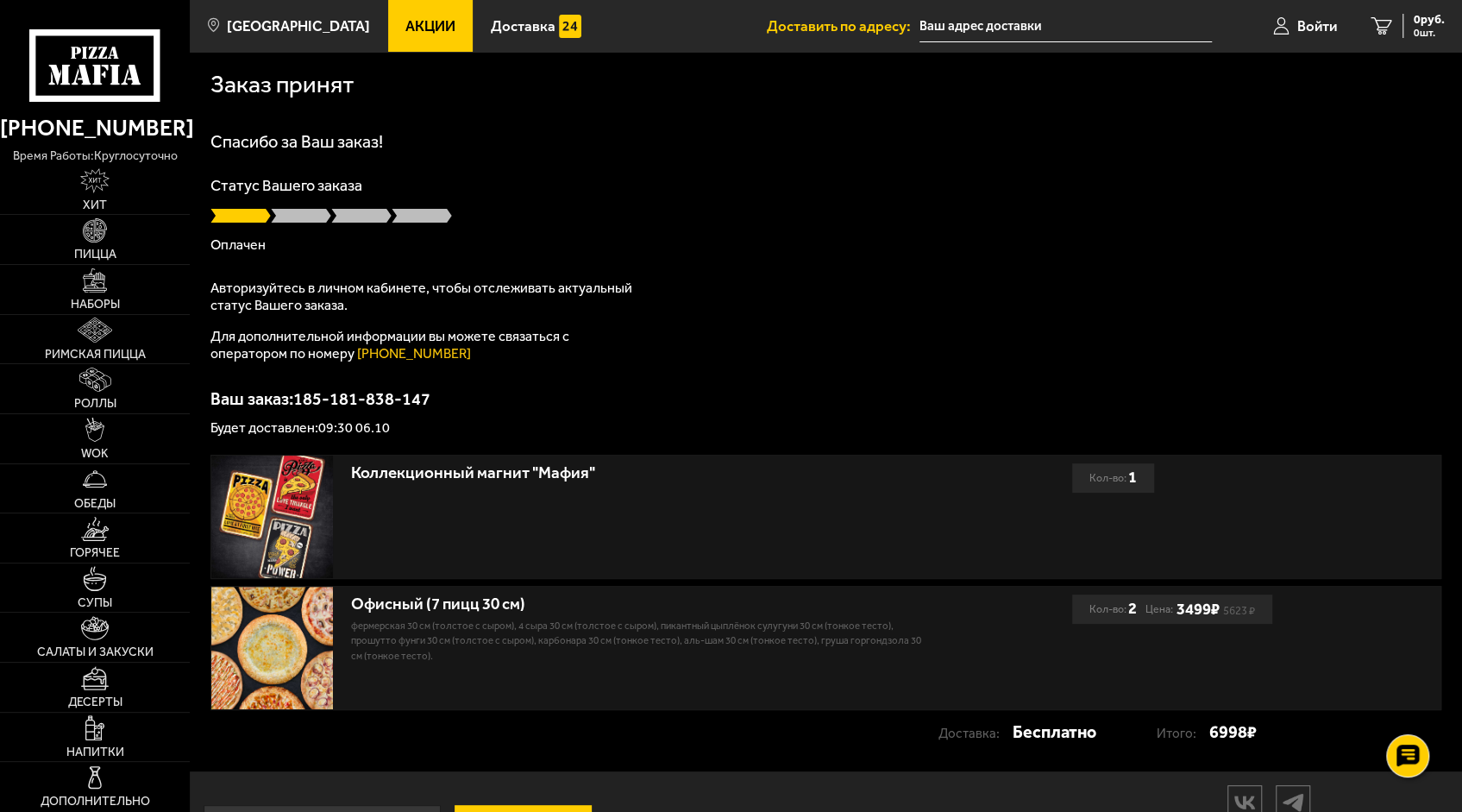
click at [762, 378] on div "Спасибо за Ваш заказ! Статус Вашего заказа [PERSON_NAME] Авторизуйтесь в личном…" at bounding box center [826, 284] width 1231 height 302
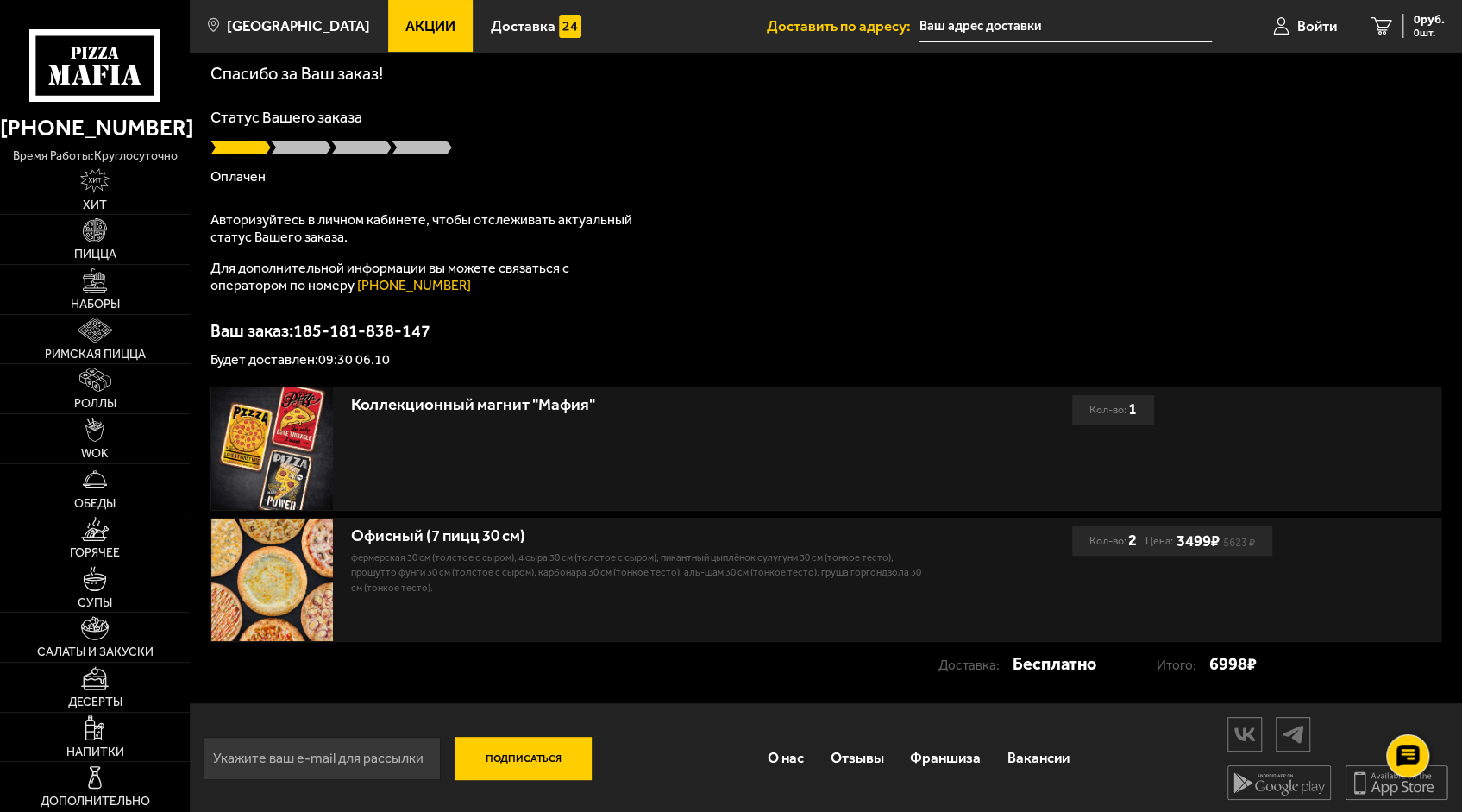
scroll to position [70, 0]
